Goal: Task Accomplishment & Management: Use online tool/utility

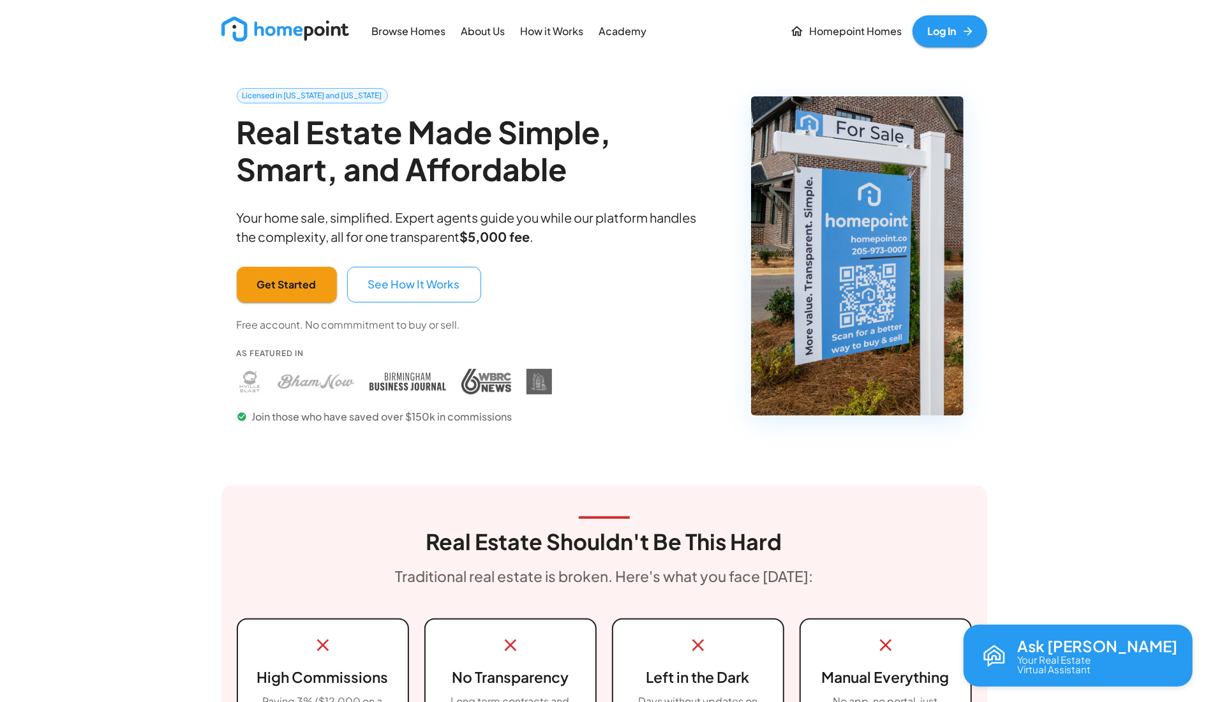
click at [965, 22] on link "Log In" at bounding box center [949, 31] width 75 height 32
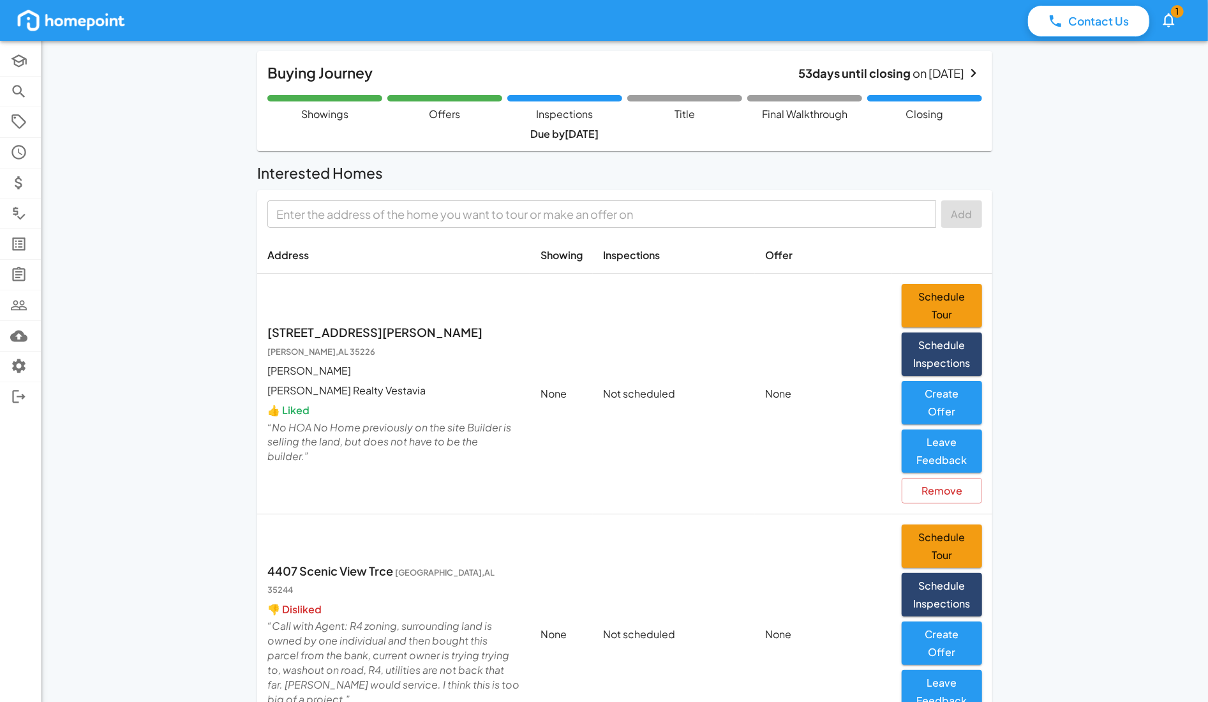
click at [422, 211] on input "text" at bounding box center [600, 214] width 659 height 20
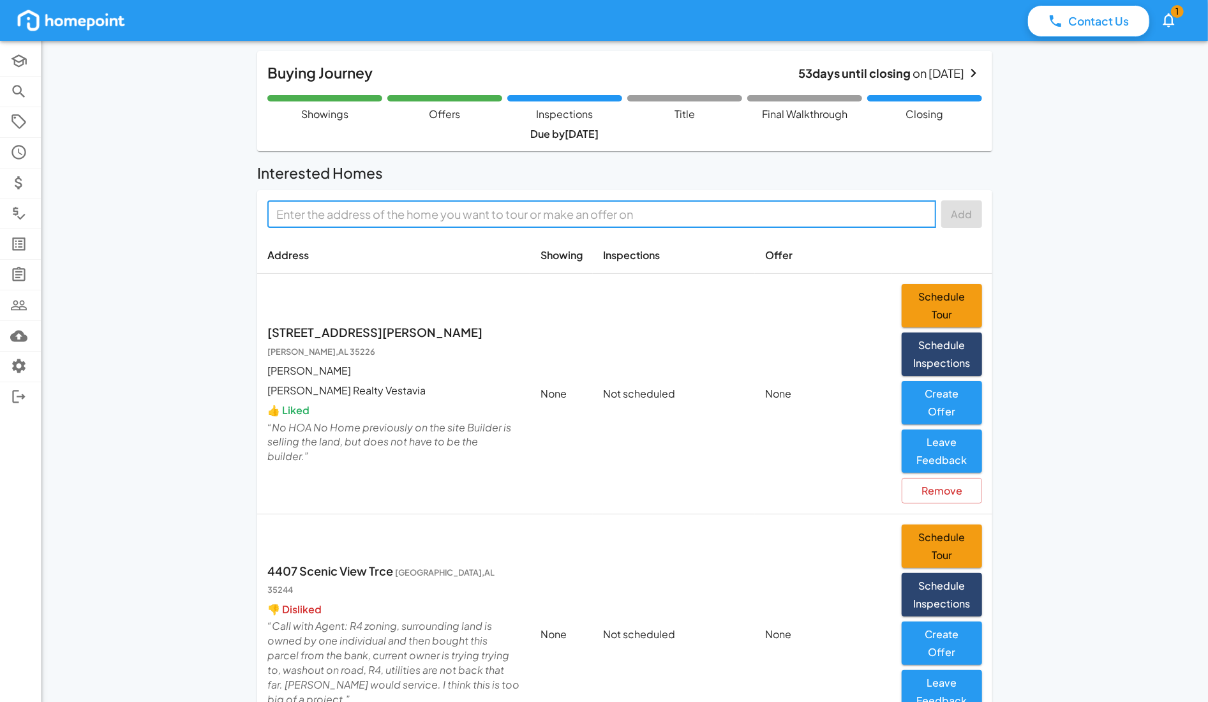
paste input "[STREET_ADDRESS][PERSON_NAME]"
type input "[STREET_ADDRESS][PERSON_NAME]"
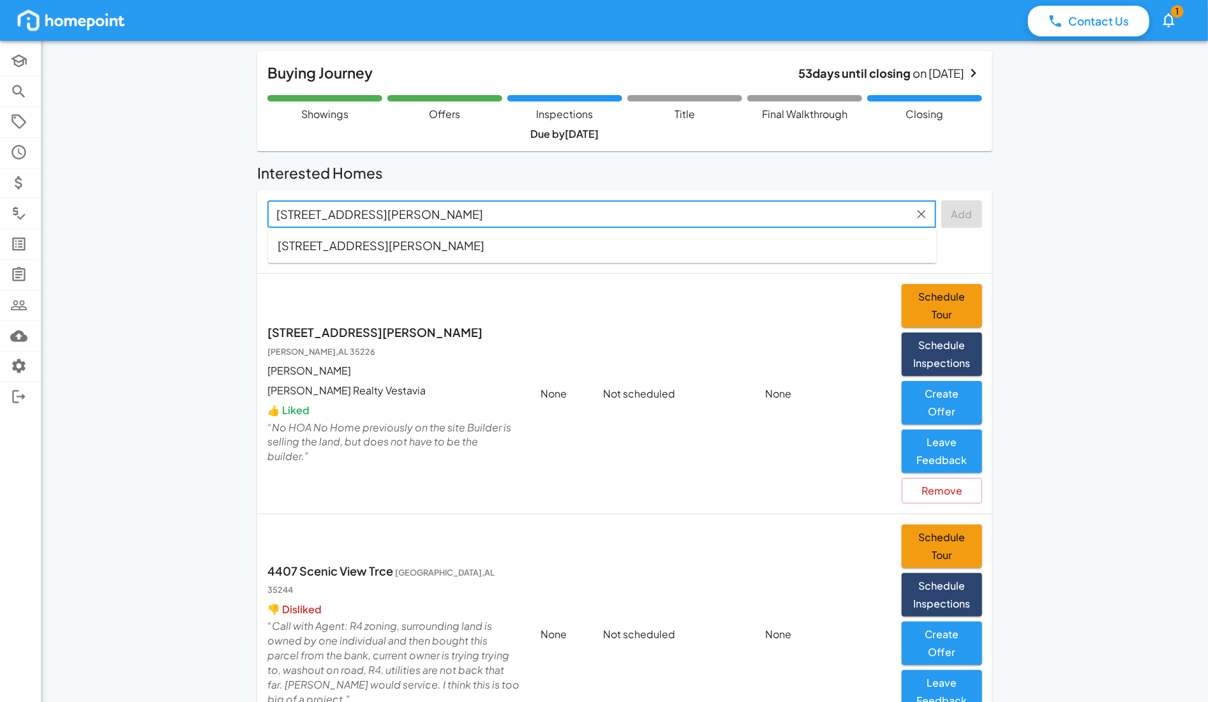
click at [424, 250] on span "[STREET_ADDRESS][PERSON_NAME]" at bounding box center [381, 245] width 207 height 17
click at [971, 209] on button "Add" at bounding box center [961, 213] width 41 height 27
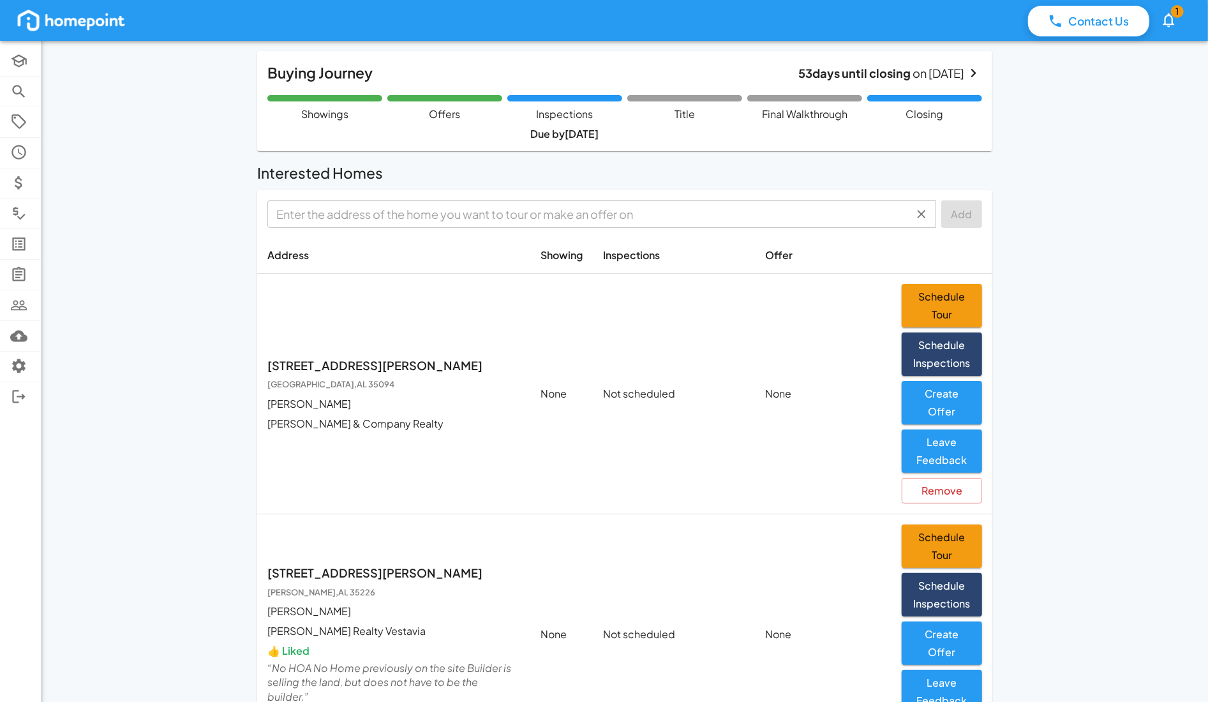
click at [343, 216] on input "text" at bounding box center [591, 214] width 640 height 20
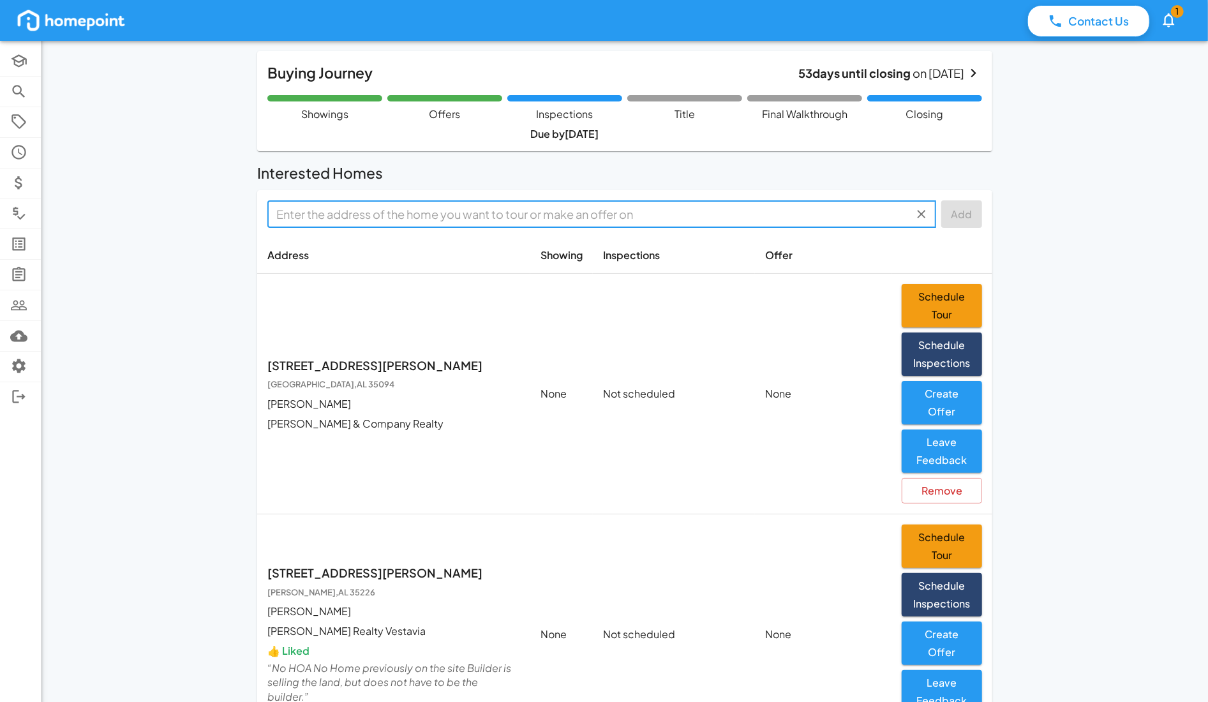
paste input "[STREET_ADDRESS][PERSON_NAME]"
type input "[STREET_ADDRESS][PERSON_NAME]"
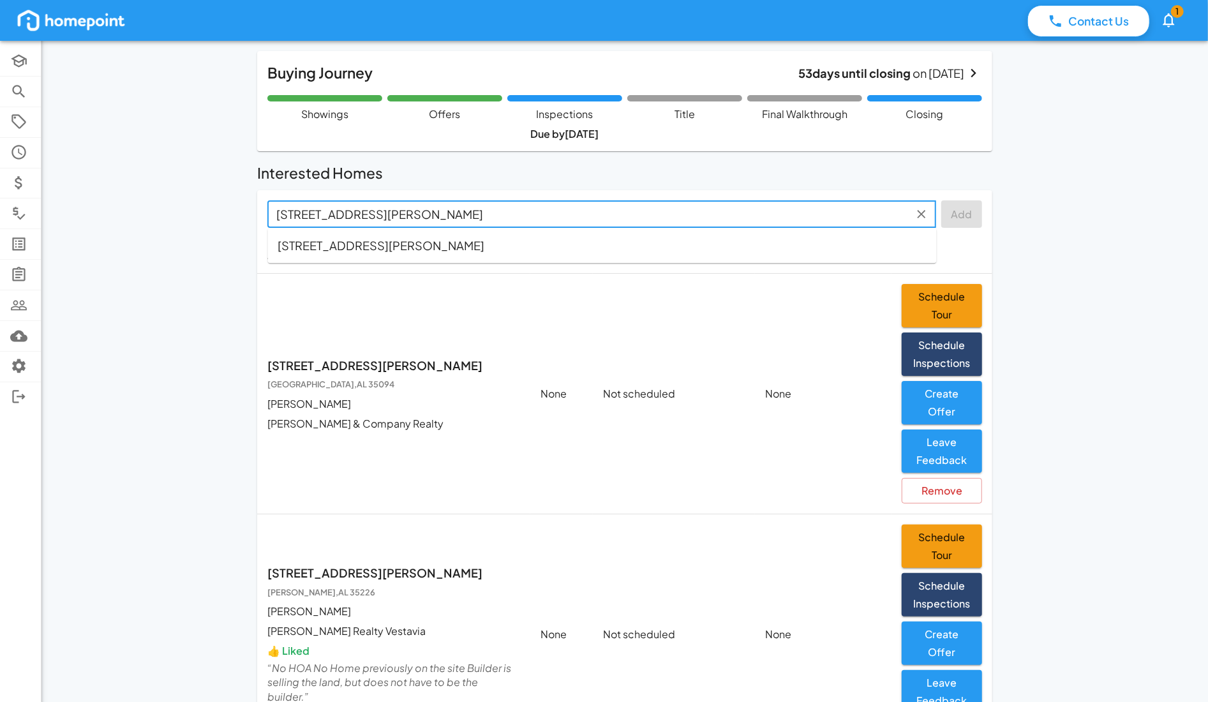
click at [371, 243] on span "[STREET_ADDRESS][PERSON_NAME]" at bounding box center [381, 245] width 207 height 17
click at [964, 214] on button "Add" at bounding box center [961, 213] width 41 height 27
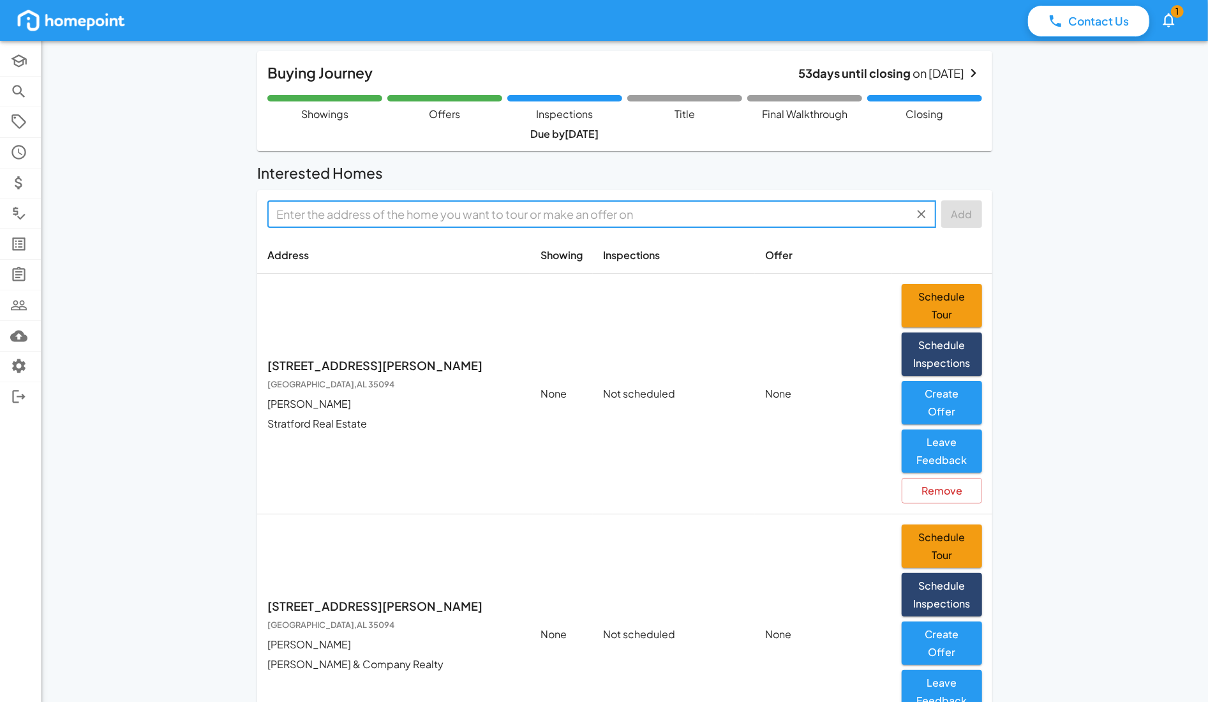
click at [348, 212] on input "text" at bounding box center [591, 214] width 640 height 20
paste input "[STREET_ADDRESS]"
type input "[STREET_ADDRESS]"
click at [567, 239] on li "[STREET_ADDRESS]" at bounding box center [602, 245] width 669 height 25
